Goal: Task Accomplishment & Management: Use online tool/utility

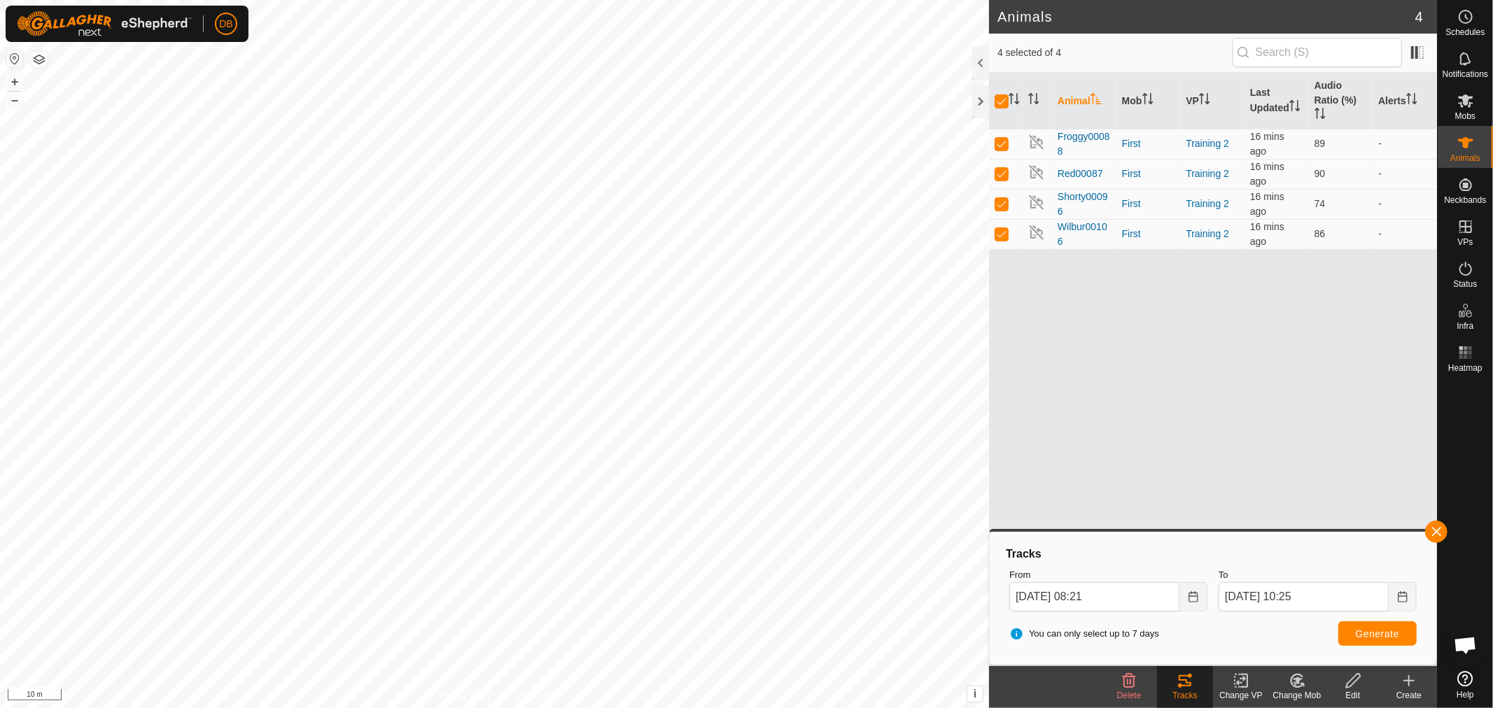
scroll to position [269, 0]
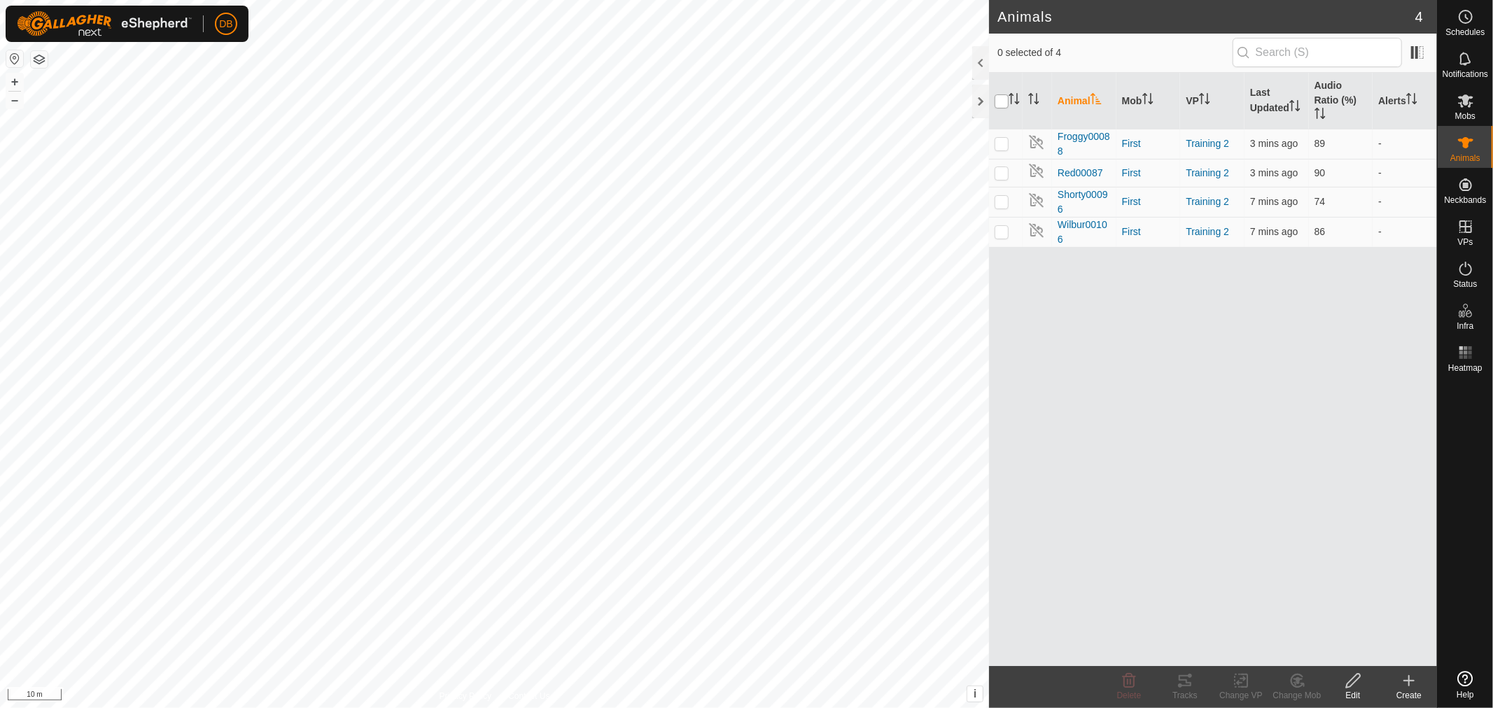
click at [998, 101] on input "checkbox" at bounding box center [1001, 101] width 14 height 14
checkbox input "true"
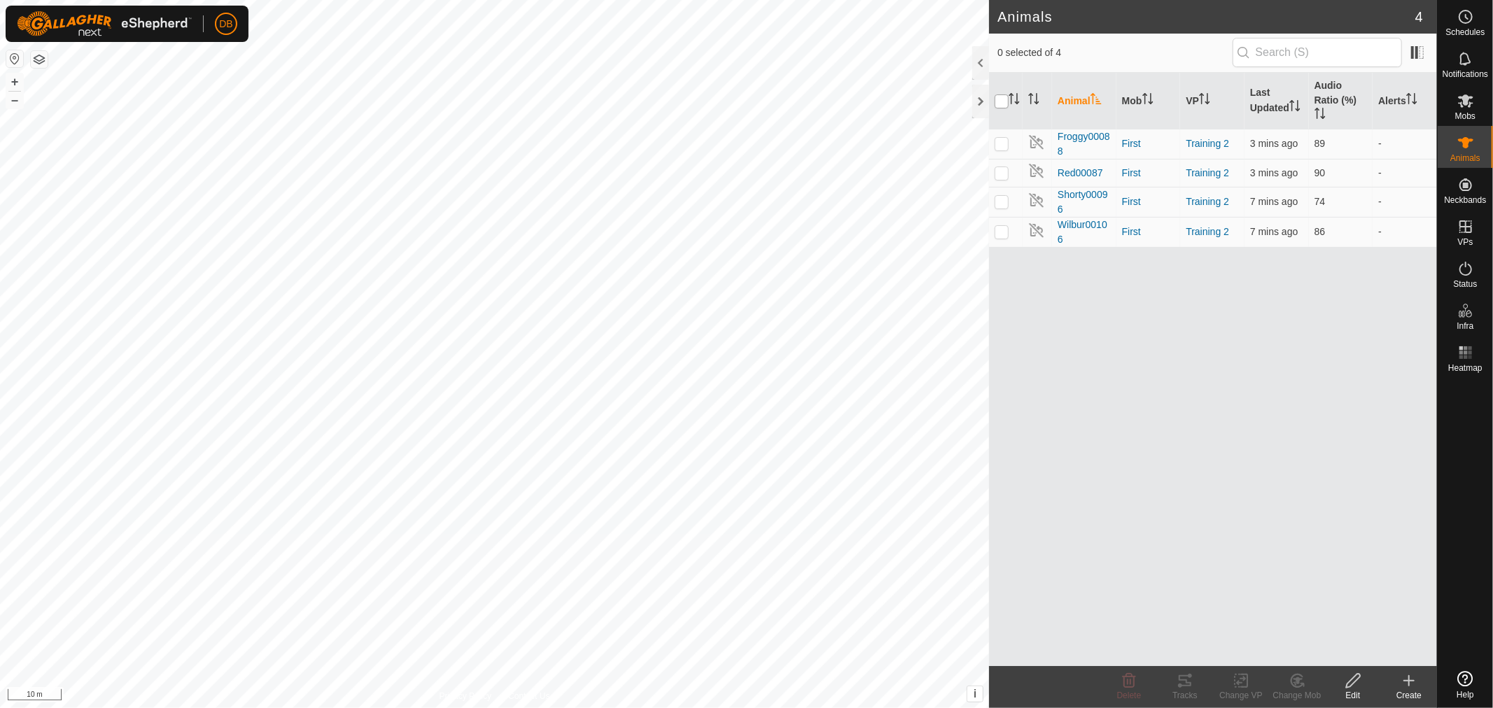
checkbox input "true"
click at [1179, 677] on icon at bounding box center [1184, 681] width 17 height 17
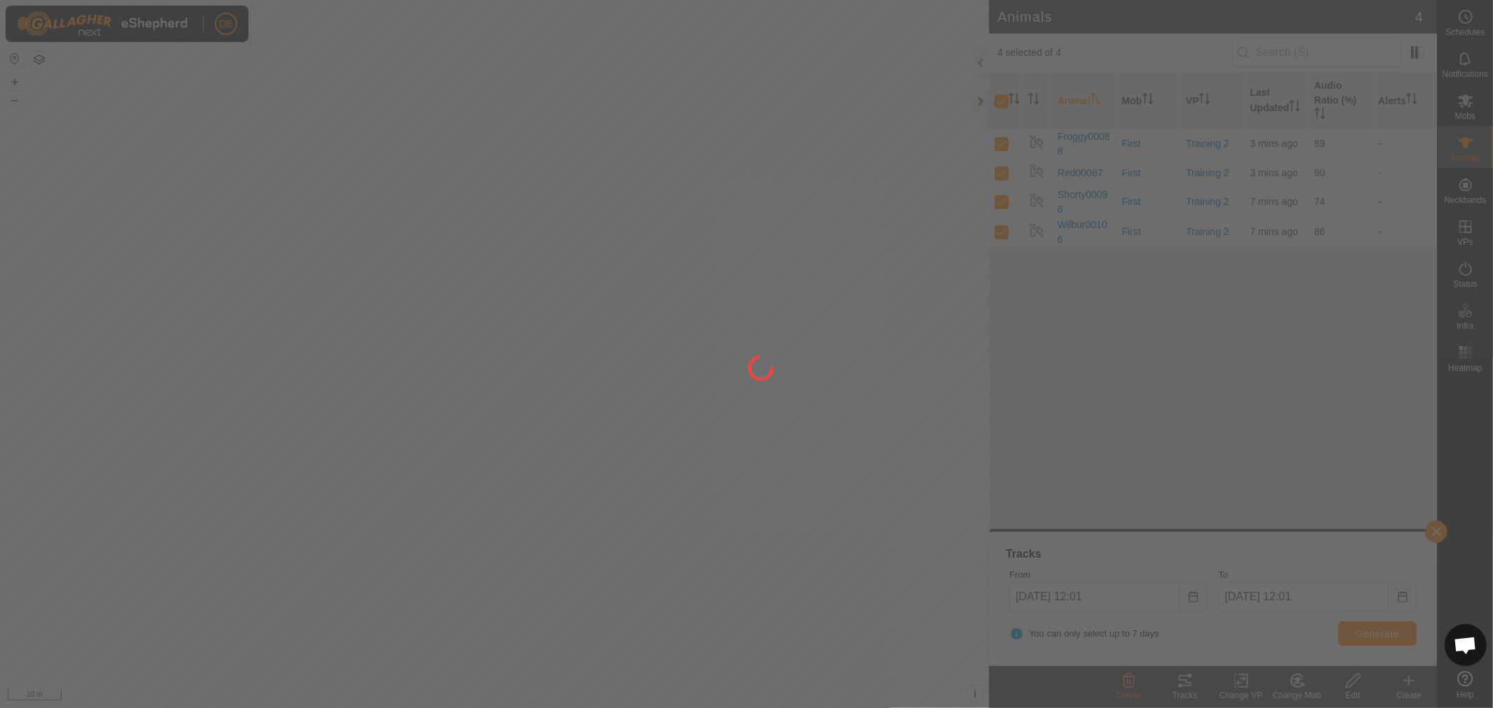
scroll to position [269, 0]
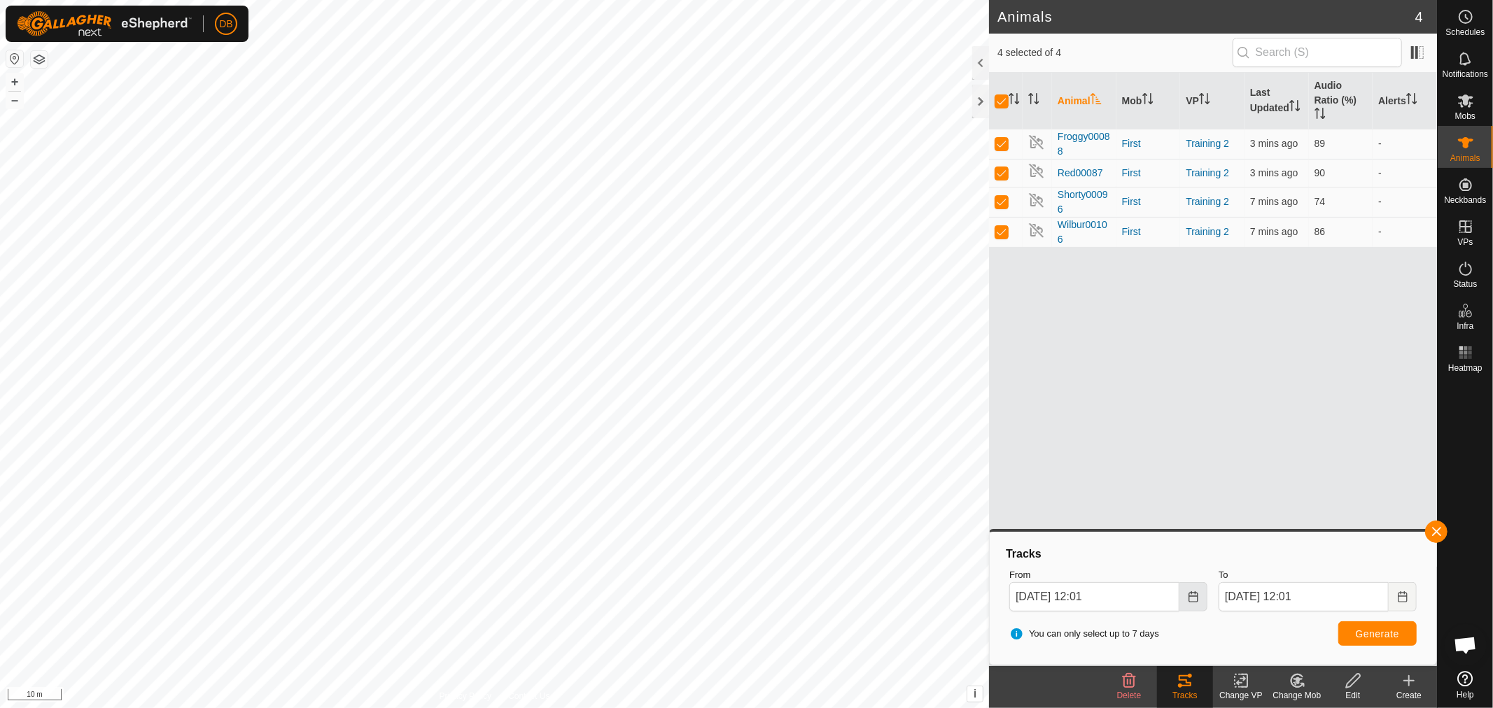
click at [1195, 604] on button "Choose Date" at bounding box center [1193, 596] width 28 height 29
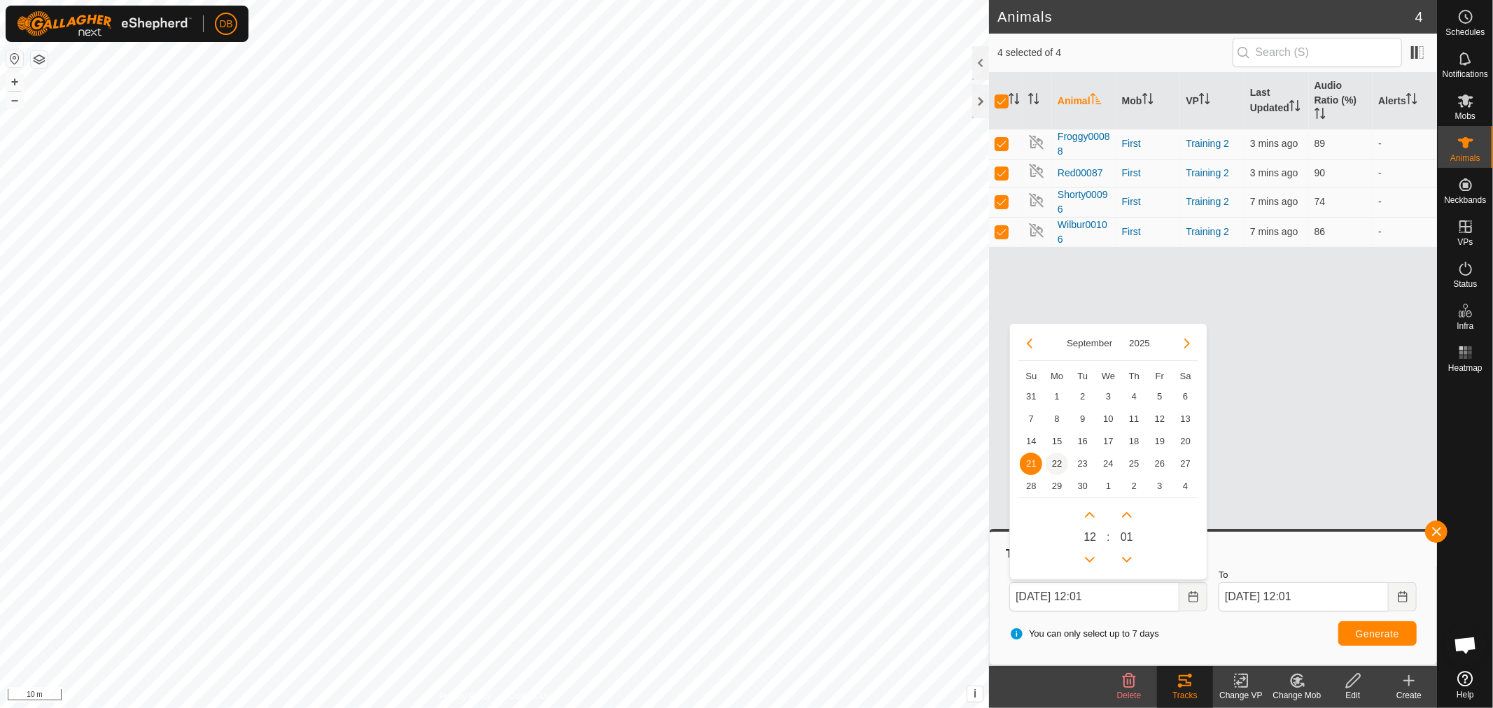
click at [1057, 465] on span "22" at bounding box center [1057, 464] width 22 height 22
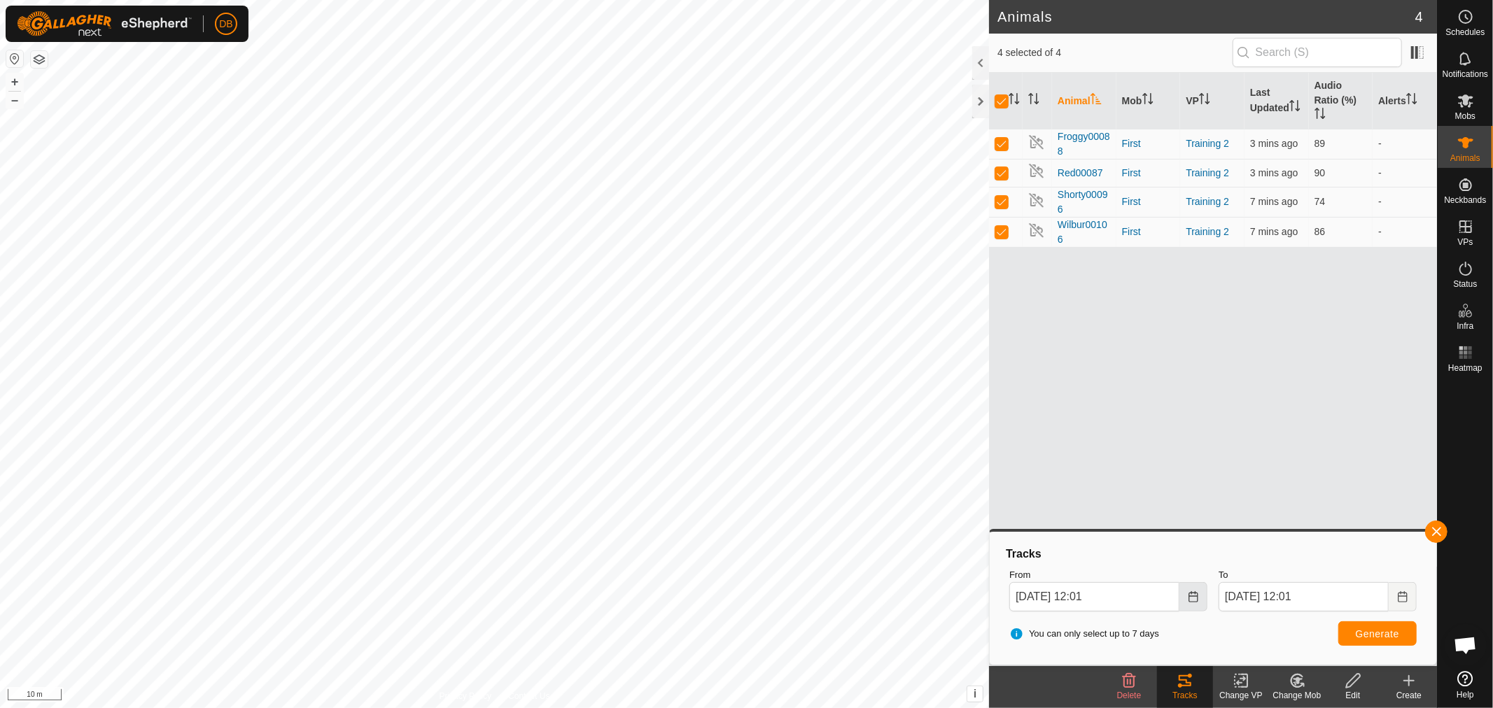
click at [1194, 595] on icon "Choose Date" at bounding box center [1193, 596] width 11 height 11
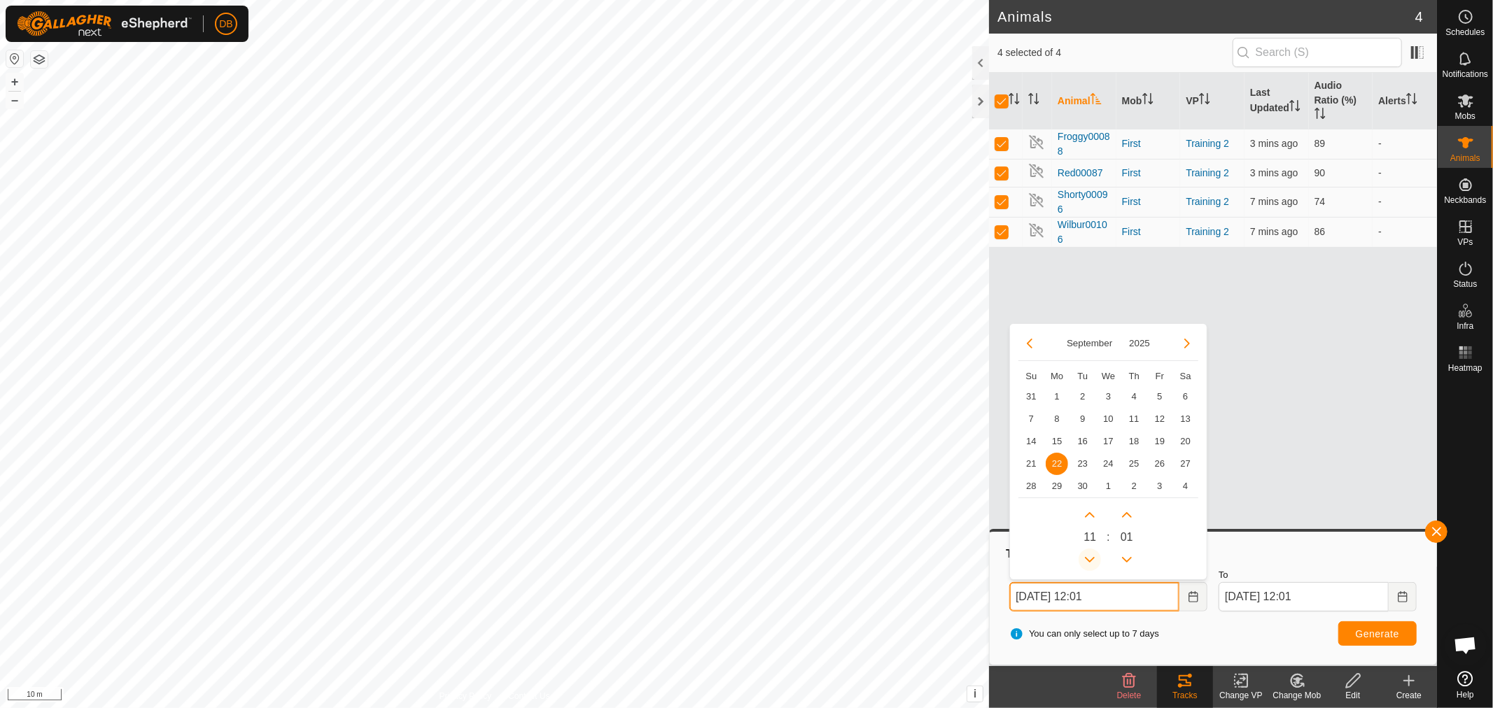
click at [1092, 558] on button "Previous Hour" at bounding box center [1089, 560] width 22 height 22
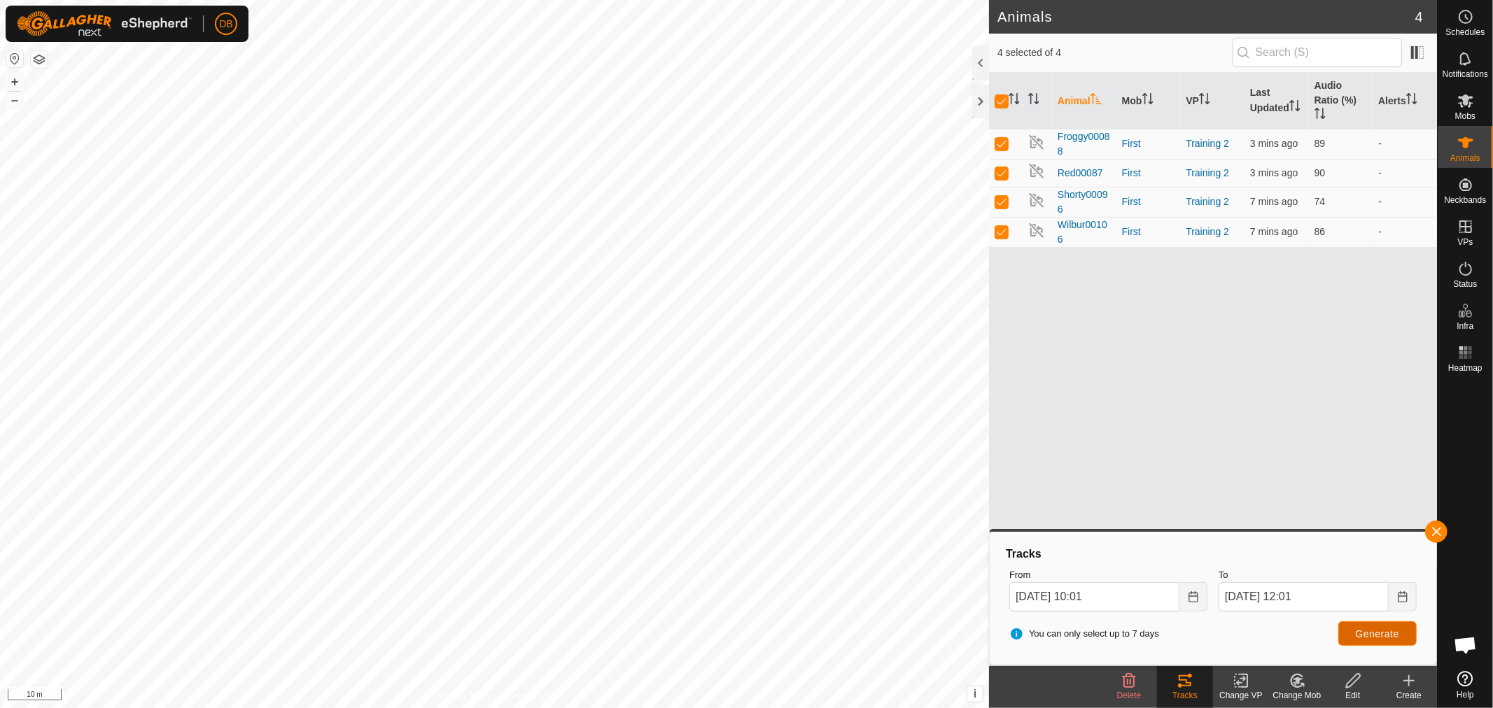
click at [1389, 630] on span "Generate" at bounding box center [1377, 633] width 43 height 11
click at [1204, 600] on button "Choose Date" at bounding box center [1193, 596] width 28 height 29
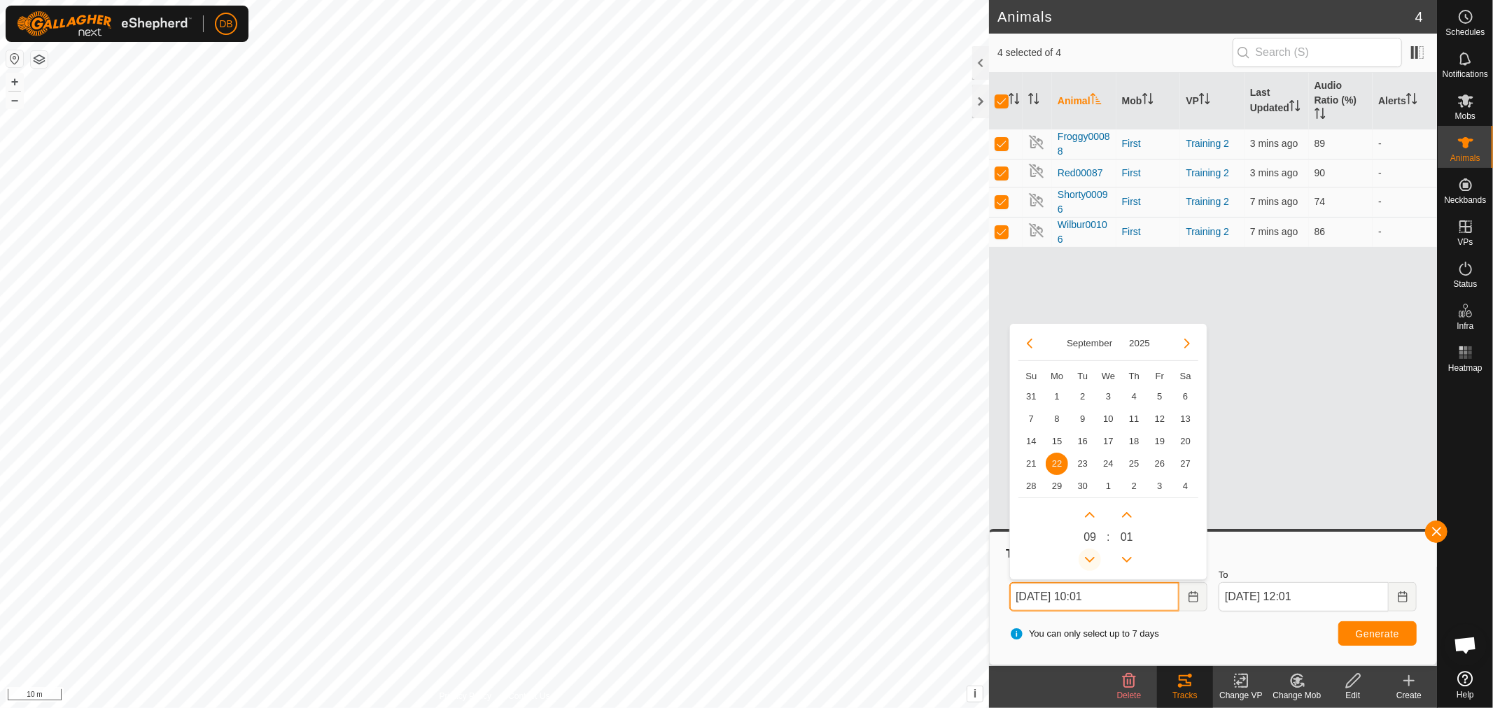
click at [1097, 563] on button "Previous Hour" at bounding box center [1089, 560] width 22 height 22
click at [1092, 561] on button "Previous Hour" at bounding box center [1089, 560] width 22 height 22
type input "[DATE] 07:01"
click at [1391, 632] on span "Generate" at bounding box center [1377, 633] width 43 height 11
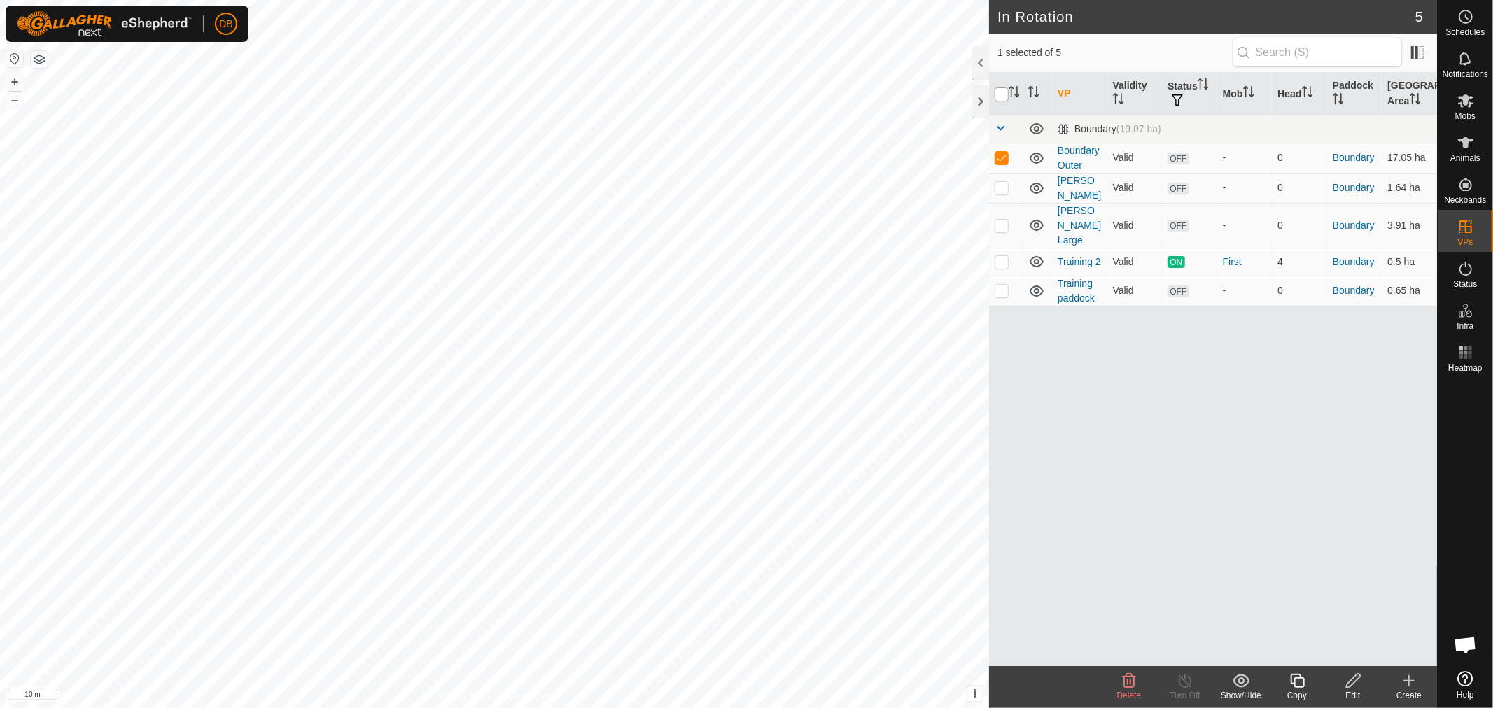
click at [998, 93] on input "checkbox" at bounding box center [1001, 94] width 14 height 14
checkbox input "true"
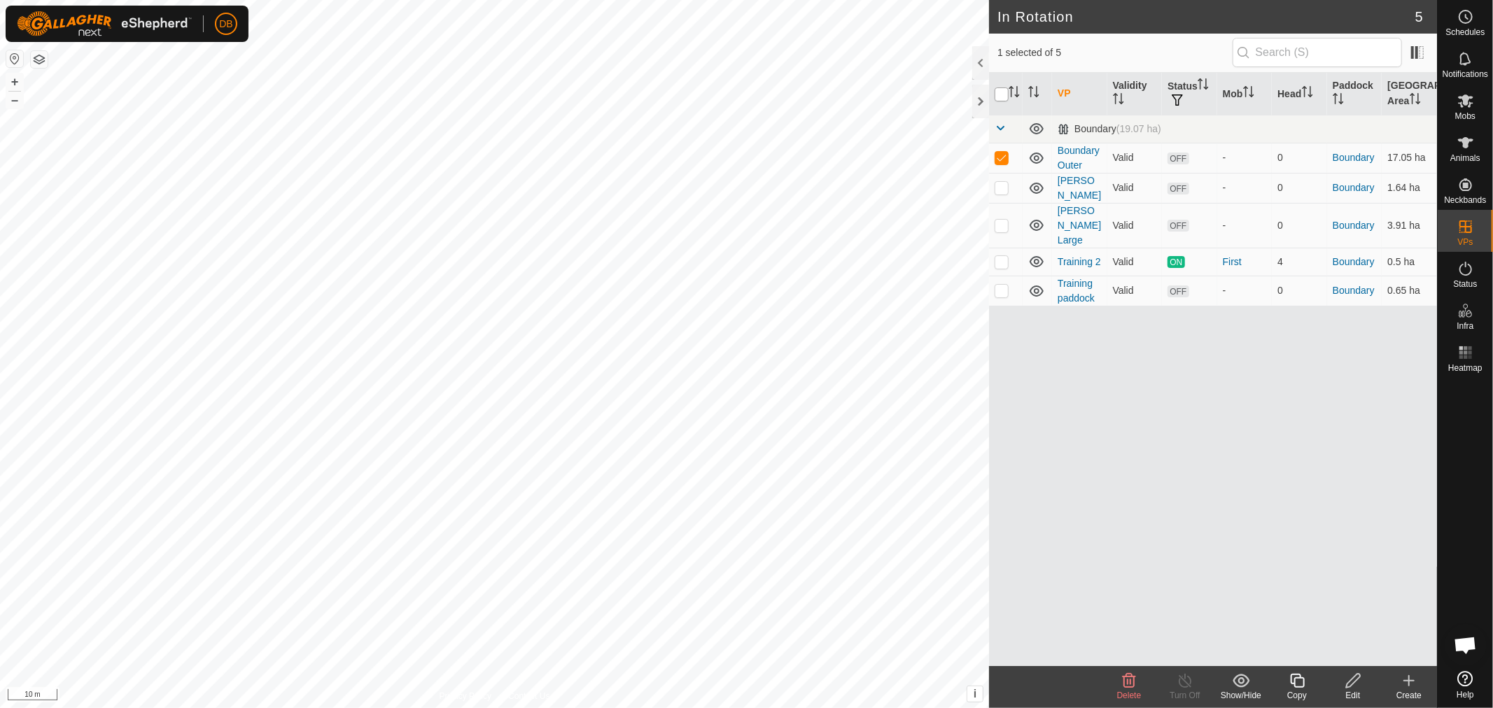
checkbox input "true"
click at [1468, 114] on span "Mobs" at bounding box center [1465, 116] width 20 height 8
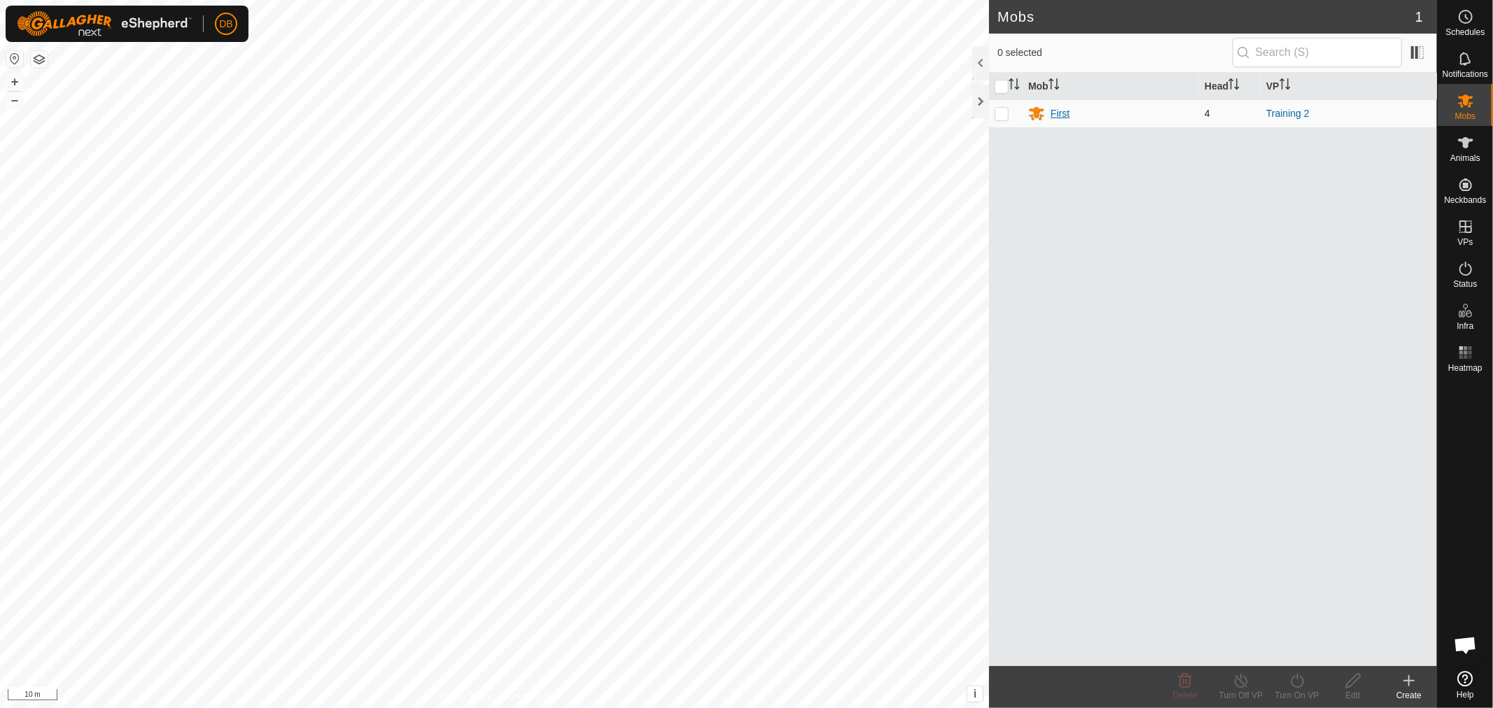
click at [1050, 112] on div "First" at bounding box center [1059, 113] width 19 height 15
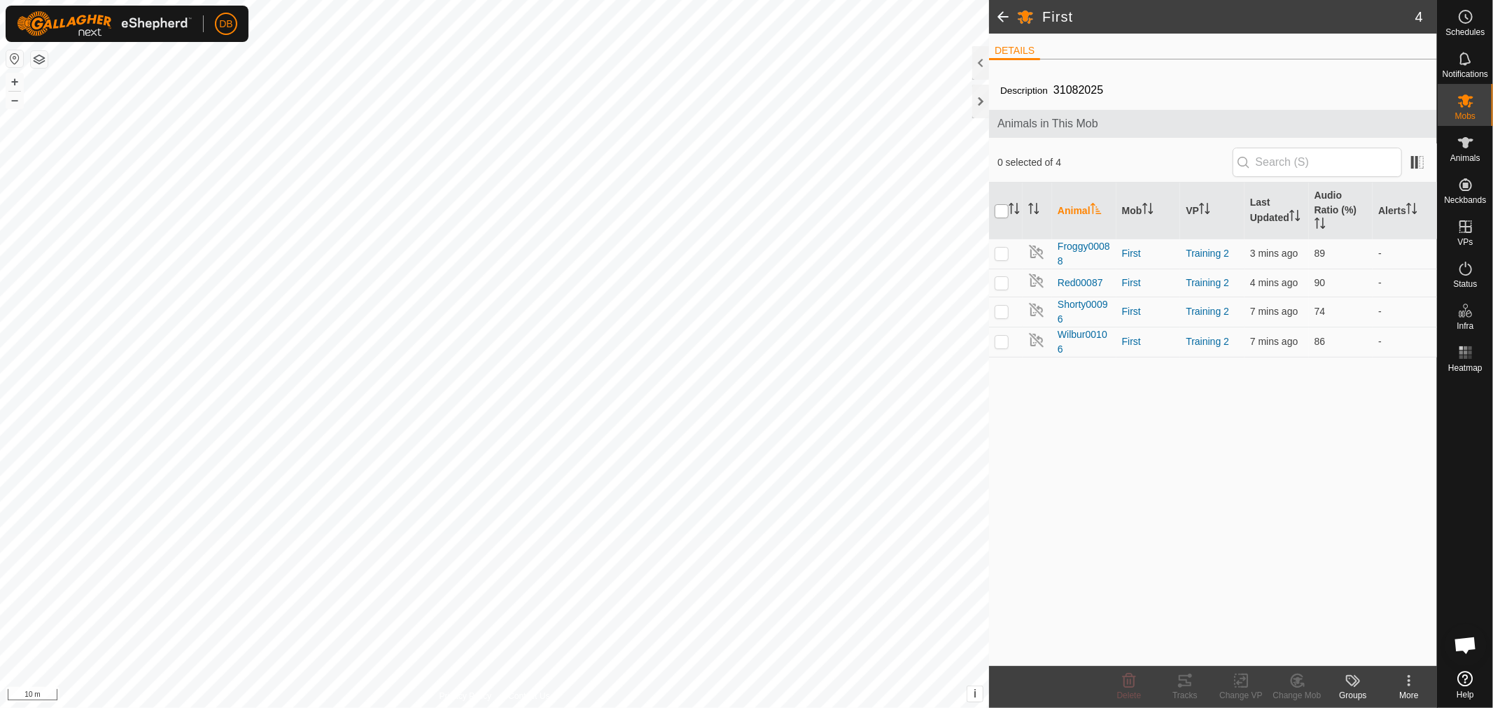
click at [997, 211] on input "checkbox" at bounding box center [1001, 211] width 14 height 14
checkbox input "true"
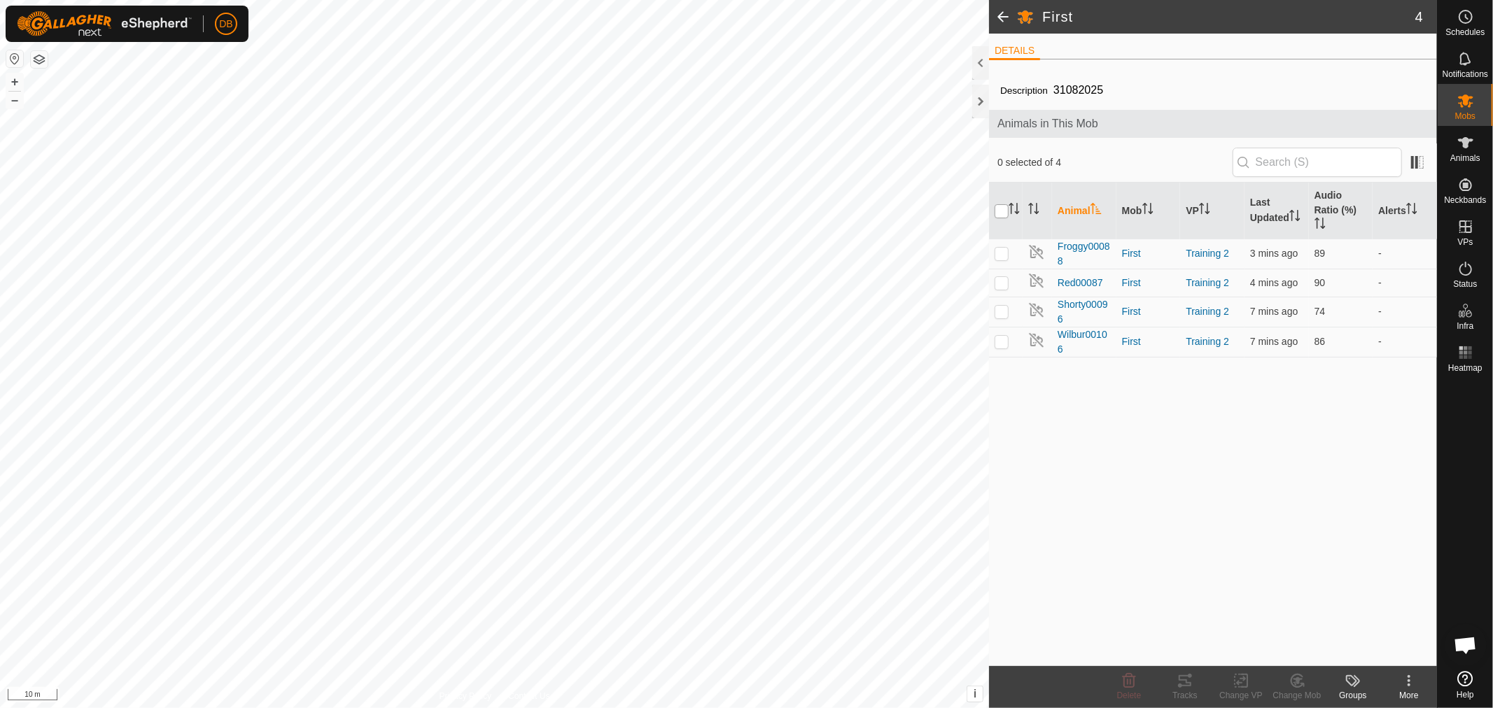
checkbox input "true"
click at [1186, 696] on div "Tracks" at bounding box center [1185, 695] width 56 height 13
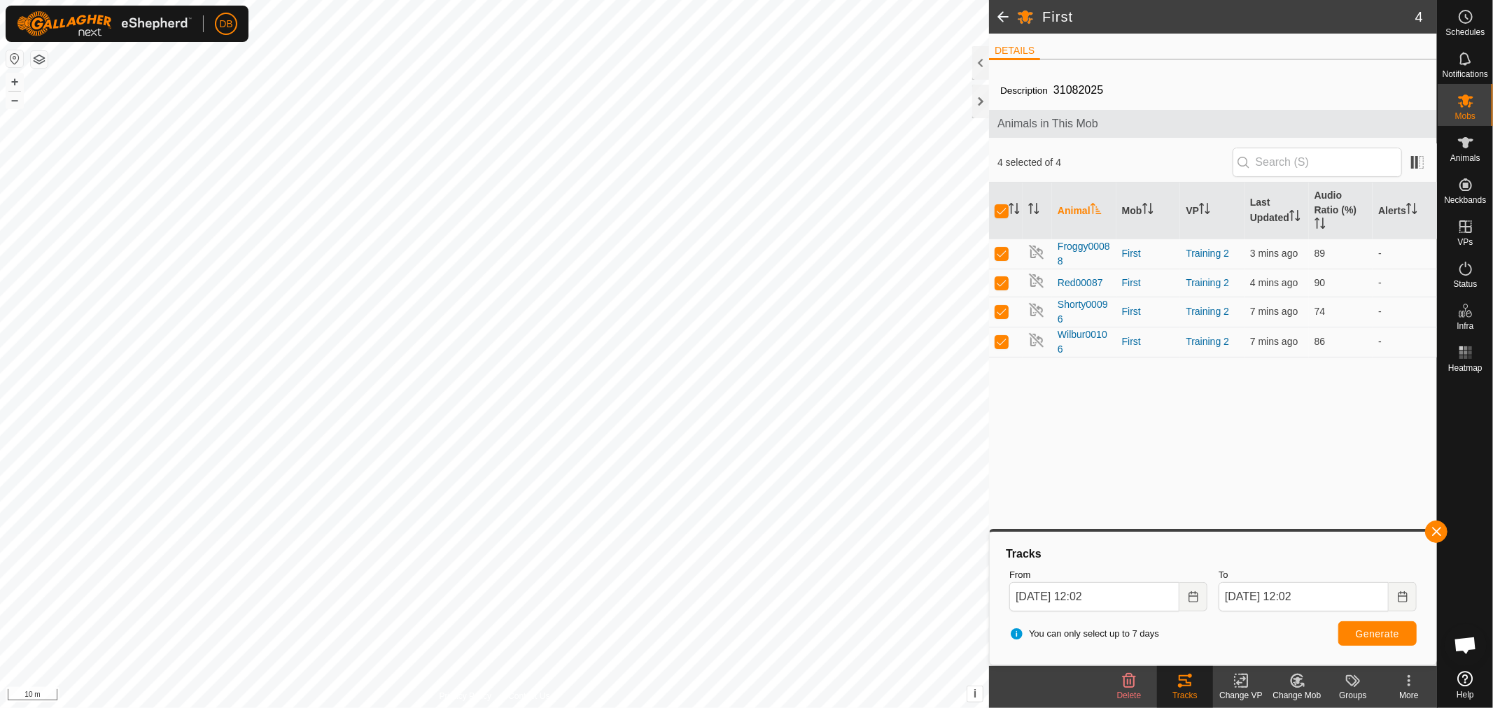
click at [1239, 684] on icon at bounding box center [1241, 681] width 10 height 9
click at [1277, 613] on link "Choose VP..." at bounding box center [1283, 621] width 139 height 28
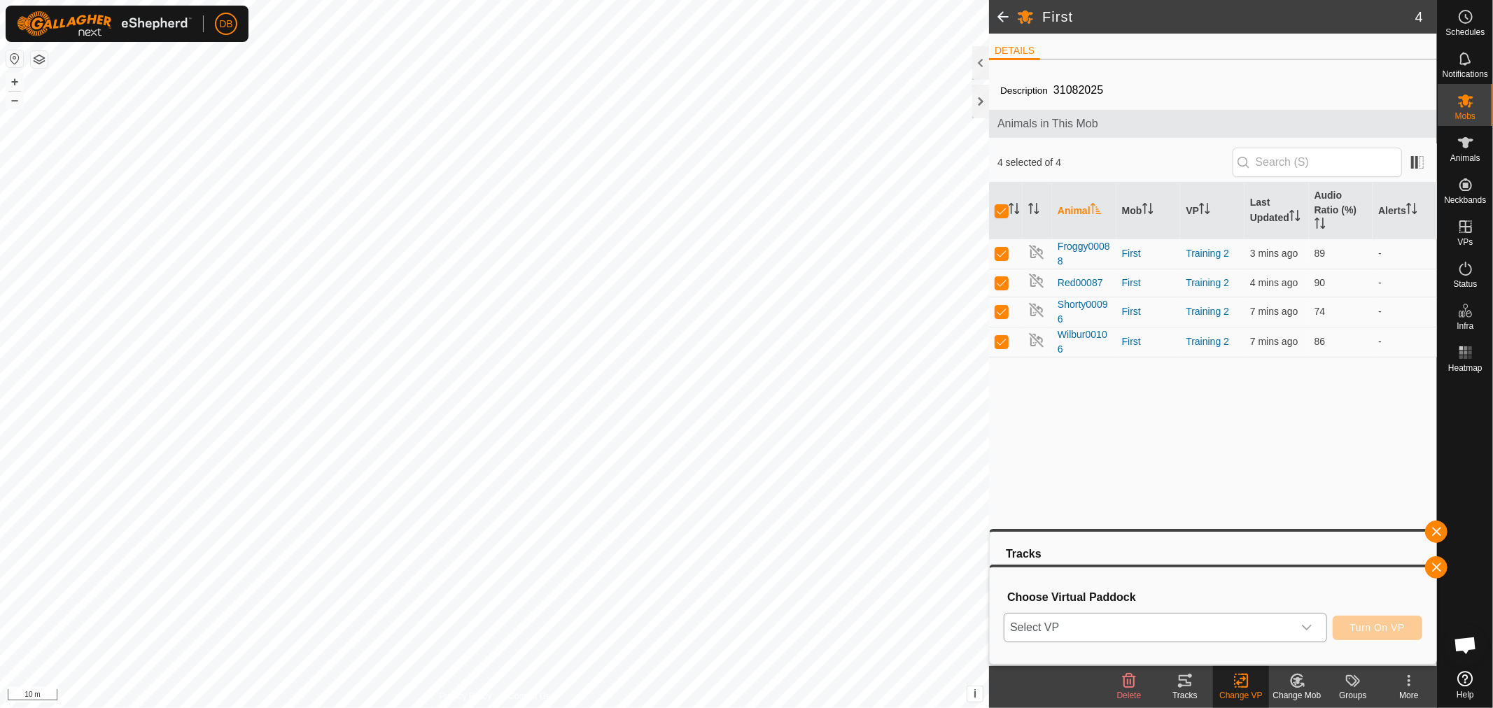
click at [1307, 622] on icon "dropdown trigger" at bounding box center [1306, 627] width 11 height 11
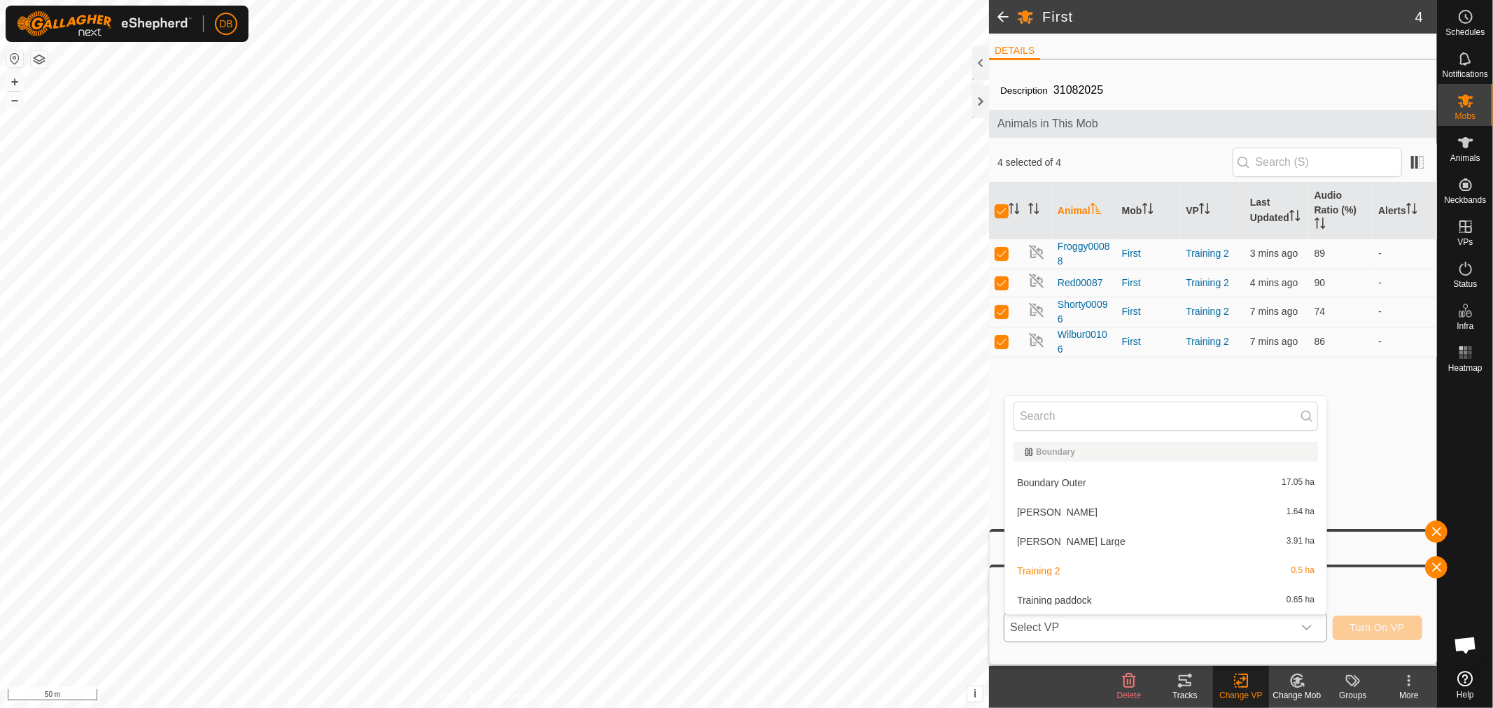
click at [1034, 509] on li "[PERSON_NAME] 1.64 ha" at bounding box center [1165, 512] width 321 height 28
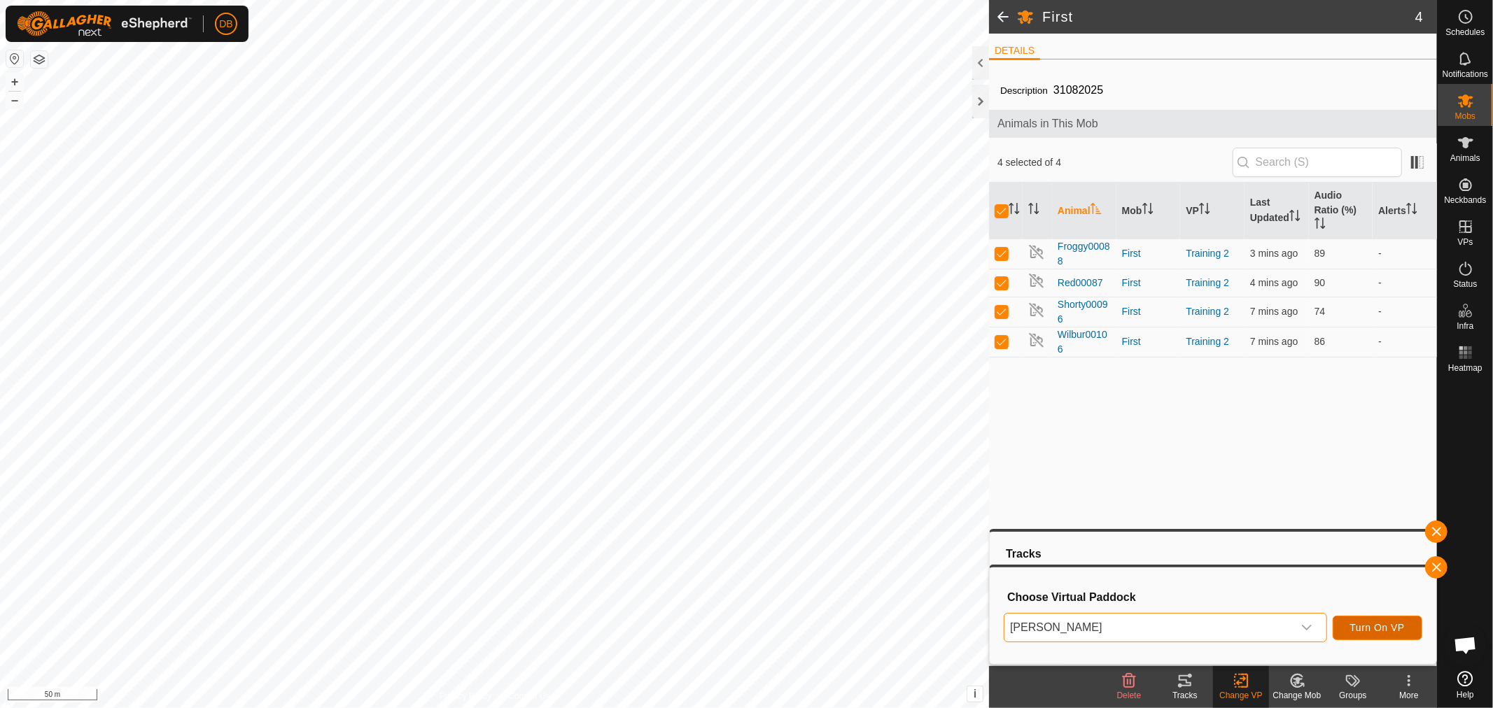
click at [1373, 620] on button "Turn On VP" at bounding box center [1377, 628] width 90 height 24
